Goal: Task Accomplishment & Management: Manage account settings

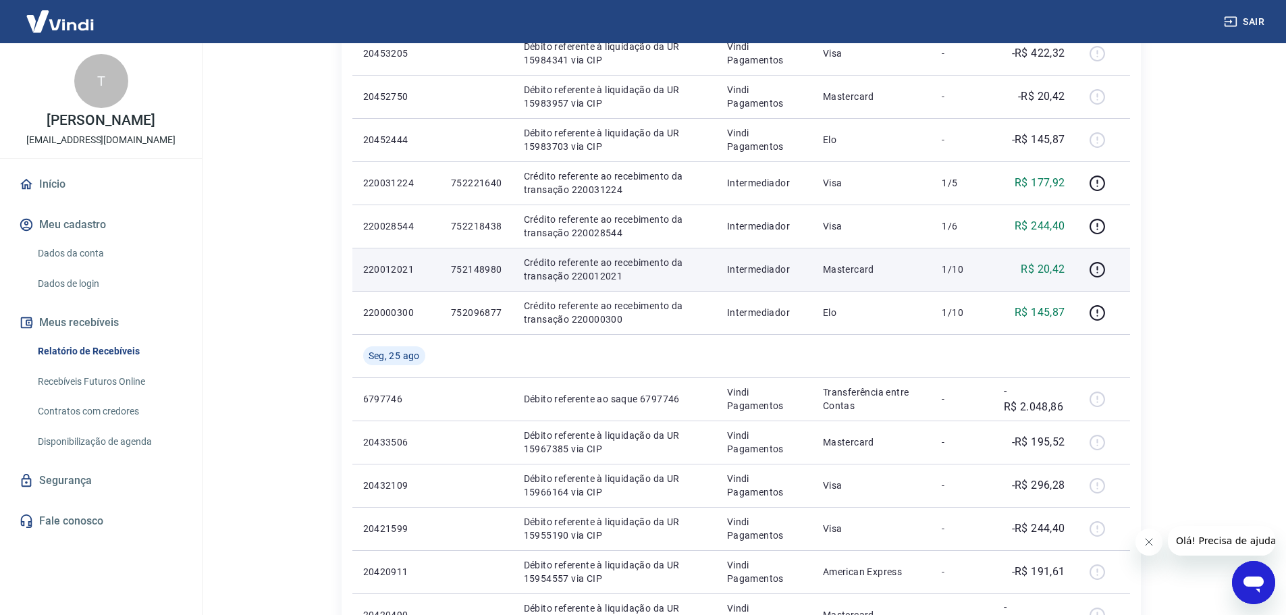
scroll to position [203, 0]
